Goal: Transaction & Acquisition: Purchase product/service

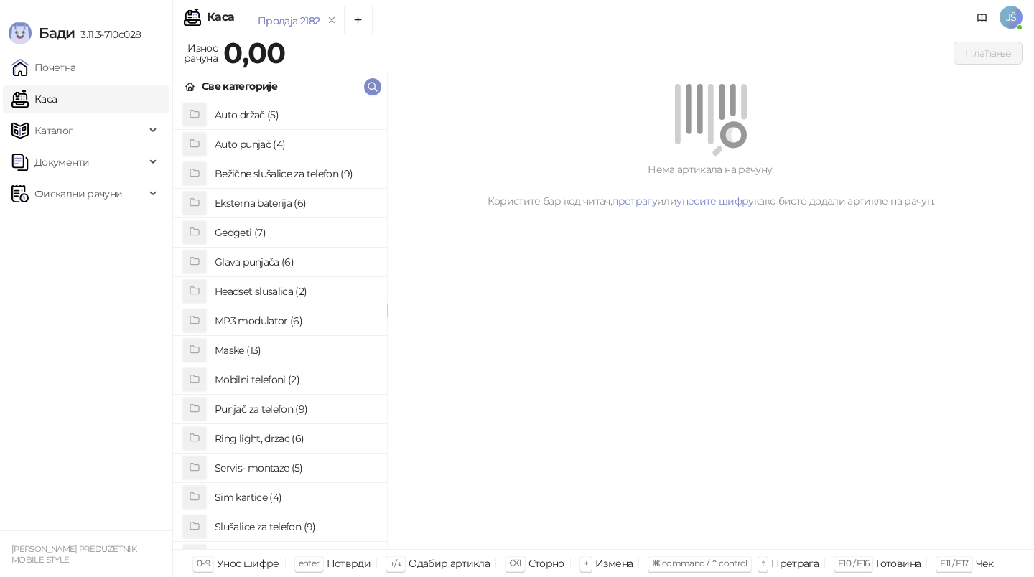
click at [248, 348] on h4 "Maske (13)" at bounding box center [295, 350] width 161 height 23
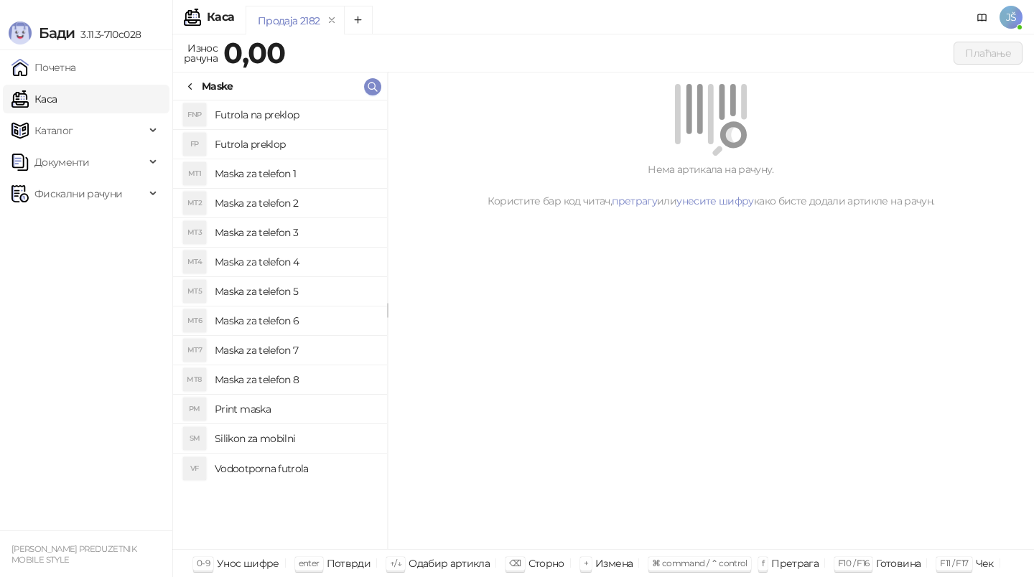
click at [315, 256] on h4 "Maska za telefon 4" at bounding box center [295, 262] width 161 height 23
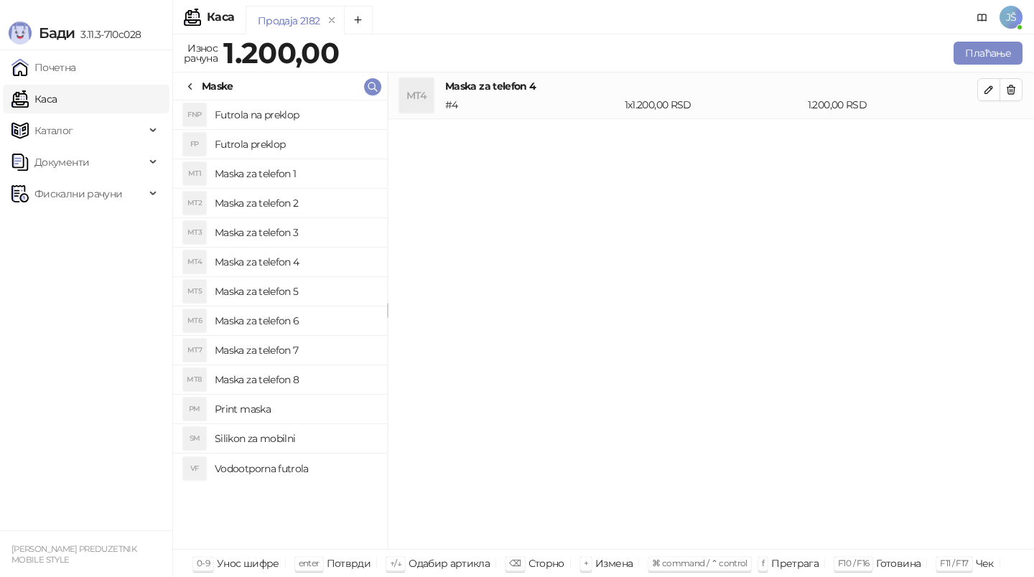
click at [311, 228] on h4 "Maska za telefon 3" at bounding box center [295, 232] width 161 height 23
click at [1010, 90] on icon "button" at bounding box center [1010, 89] width 11 height 11
click at [987, 61] on button "Плаћање" at bounding box center [988, 53] width 69 height 23
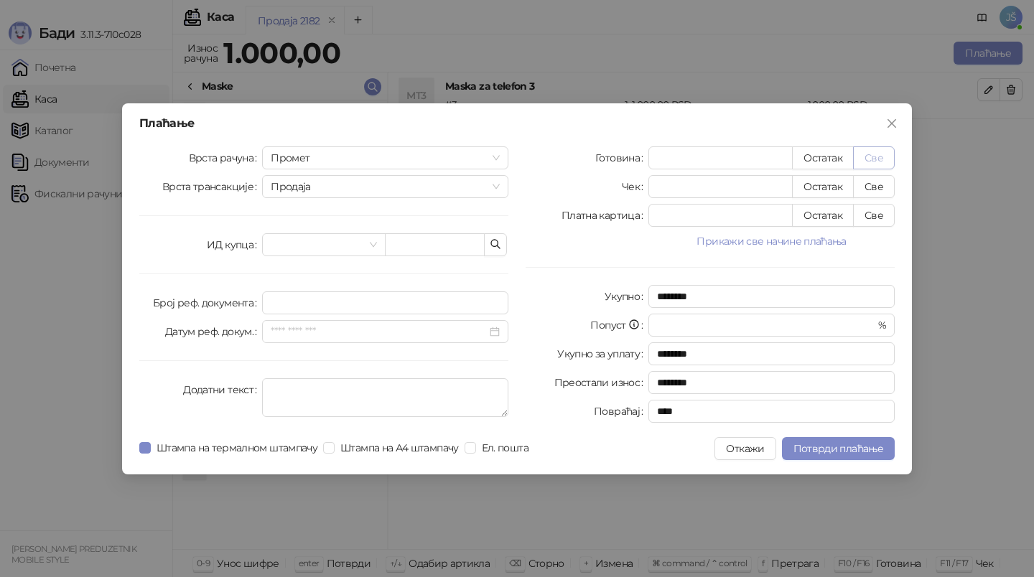
click at [875, 153] on button "Све" at bounding box center [874, 157] width 42 height 23
type input "****"
click at [843, 456] on button "Потврди плаћање" at bounding box center [838, 448] width 113 height 23
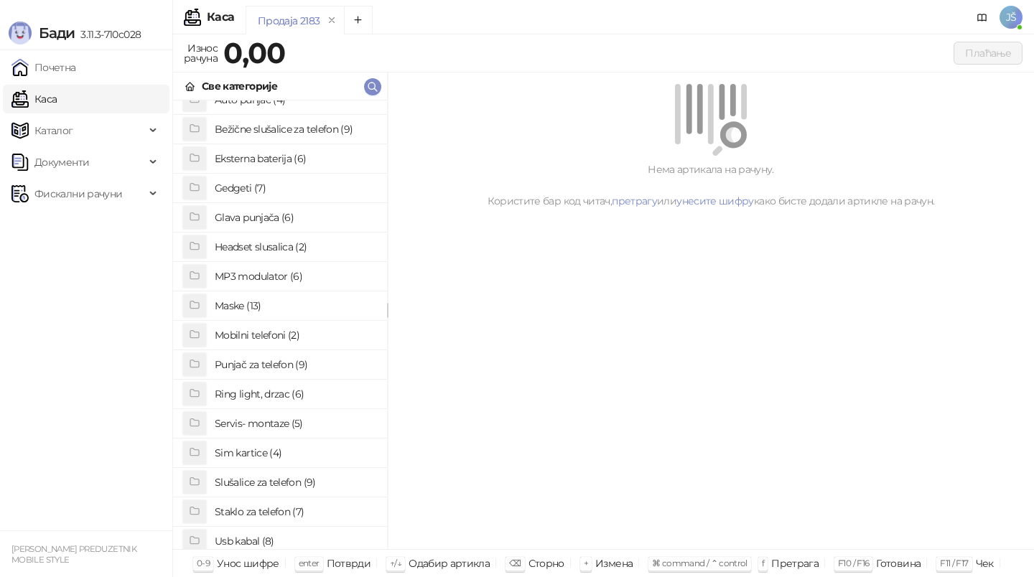
scroll to position [111, 0]
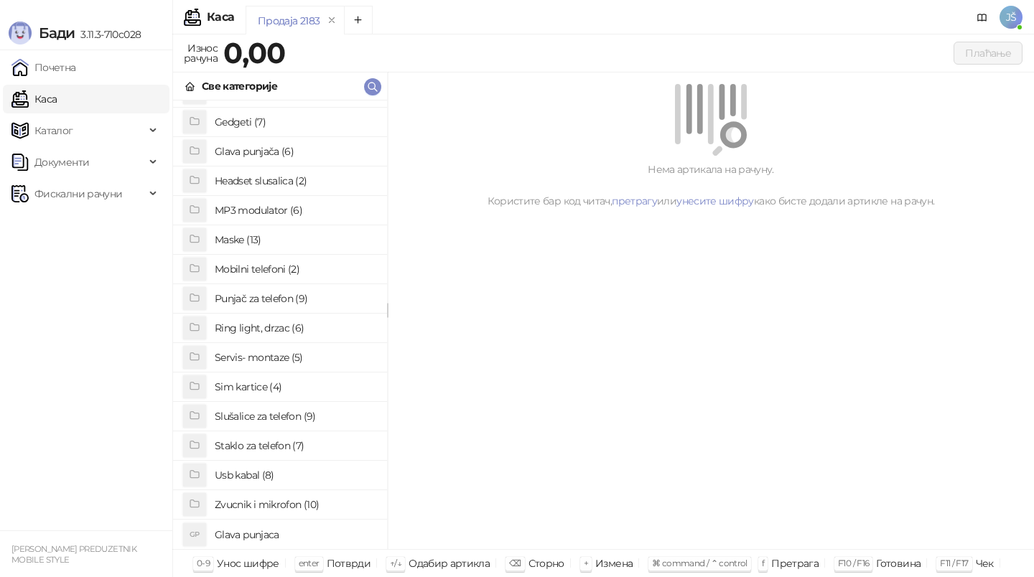
click at [258, 479] on h4 "Usb kabal (8)" at bounding box center [295, 475] width 161 height 23
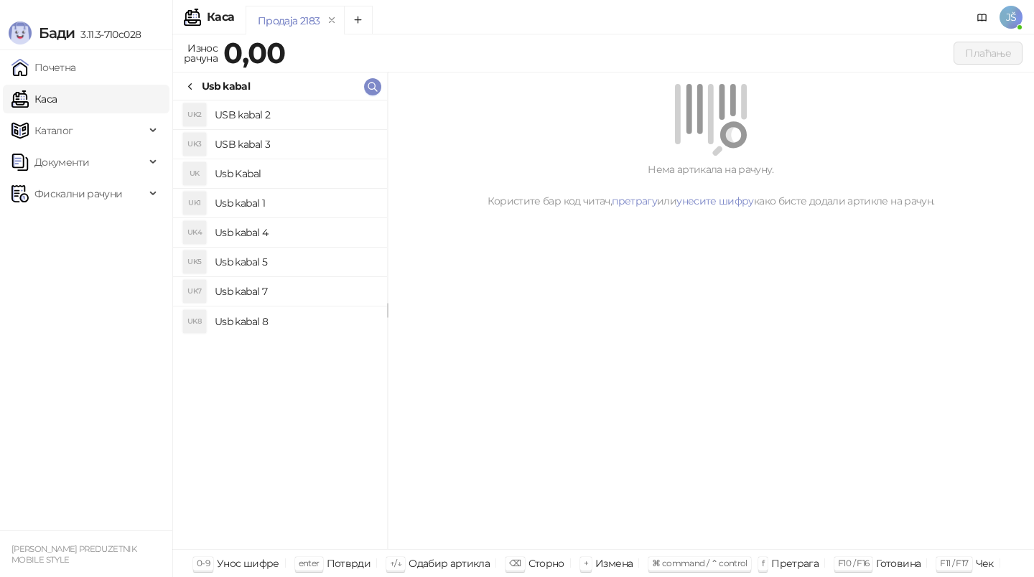
click at [300, 121] on h4 "USB kabal 2" at bounding box center [295, 114] width 161 height 23
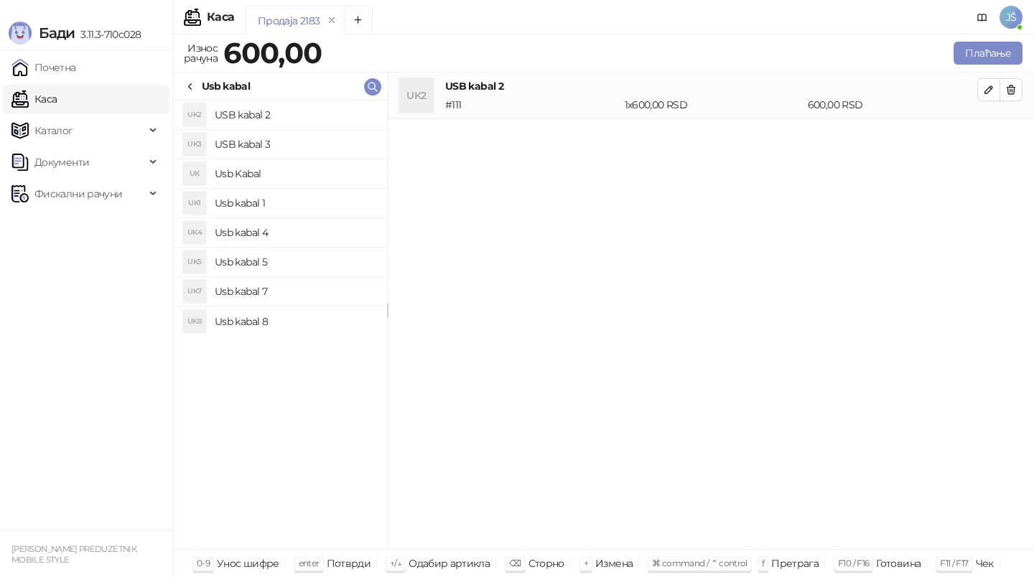
click at [304, 141] on h4 "USB kabal 3" at bounding box center [295, 144] width 161 height 23
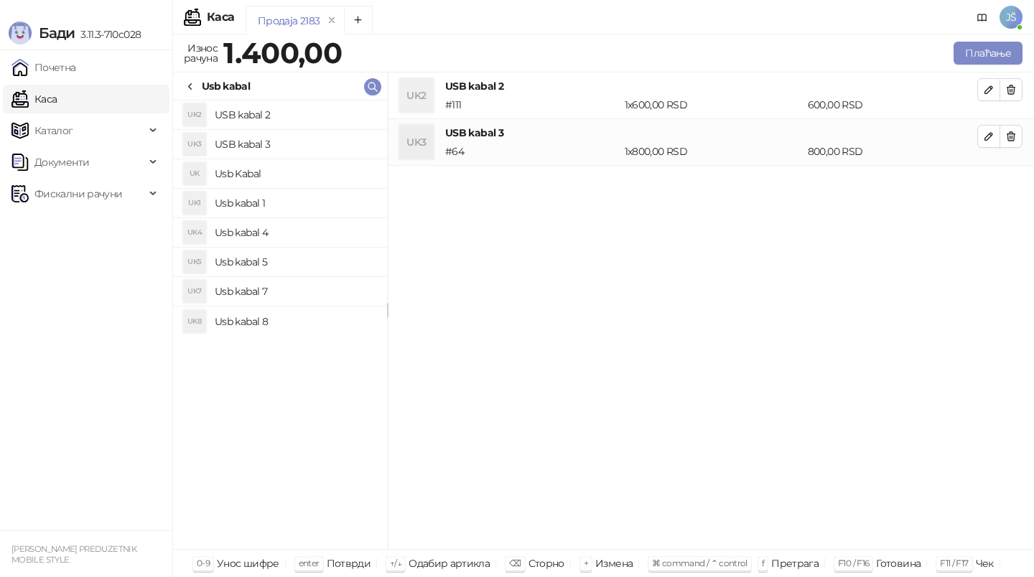
click at [319, 235] on h4 "Usb kabal 4" at bounding box center [295, 232] width 161 height 23
click at [1013, 86] on icon "button" at bounding box center [1012, 89] width 8 height 9
click at [992, 40] on div "Плаћање" at bounding box center [684, 53] width 682 height 29
click at [995, 50] on button "Плаћање" at bounding box center [988, 53] width 69 height 23
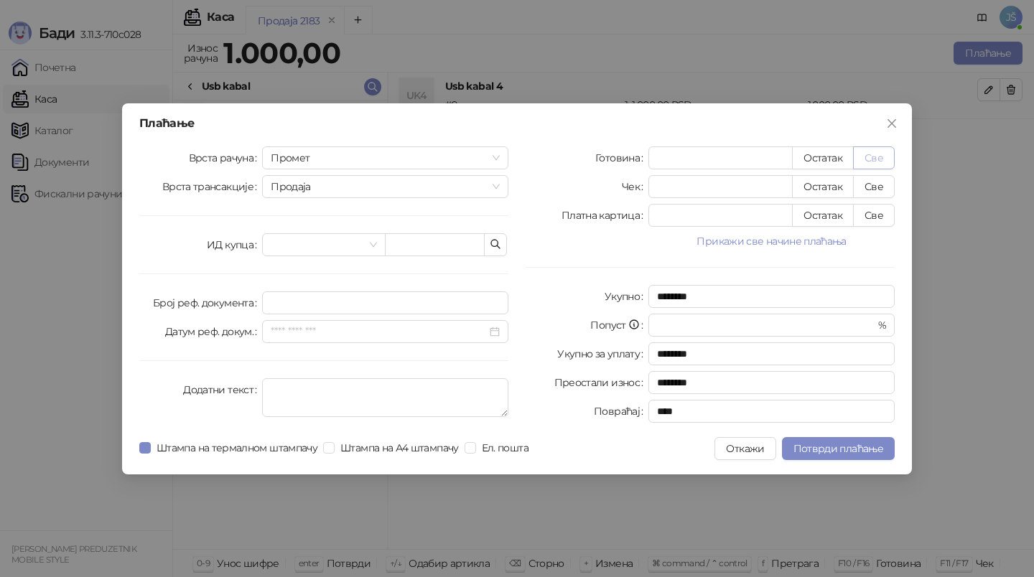
click at [883, 158] on button "Све" at bounding box center [874, 157] width 42 height 23
type input "****"
click at [873, 450] on span "Потврди плаћање" at bounding box center [839, 448] width 90 height 13
